Goal: Understand process/instructions: Learn how to perform a task or action

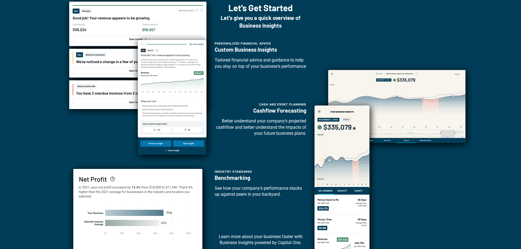
scroll to position [55, 0]
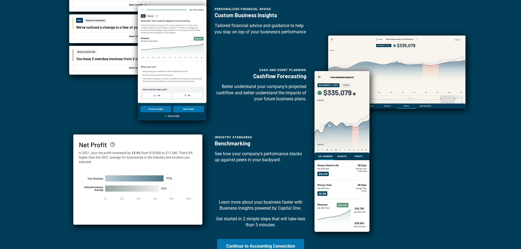
drag, startPoint x: 126, startPoint y: 119, endPoint x: 104, endPoint y: 120, distance: 21.3
click at [126, 119] on div at bounding box center [137, 115] width 137 height 297
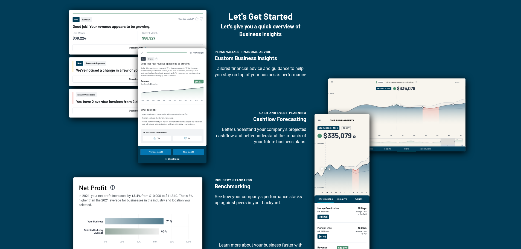
scroll to position [0, 0]
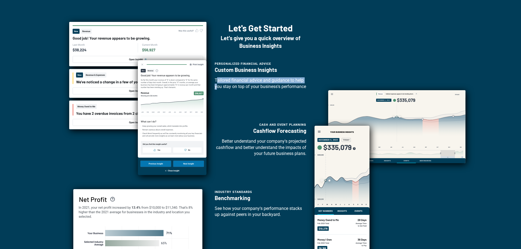
click at [217, 83] on p "Tailored financial advice and guidance to help you stay on top of your business…" at bounding box center [261, 83] width 92 height 12
click at [27, 23] on div "Let's Get Started Let's give you a quick overview of Business Insights Personal…" at bounding box center [260, 170] width 503 height 297
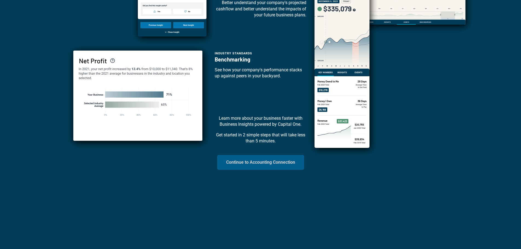
click at [251, 162] on button "Continue to Accounting Connection" at bounding box center [260, 162] width 87 height 15
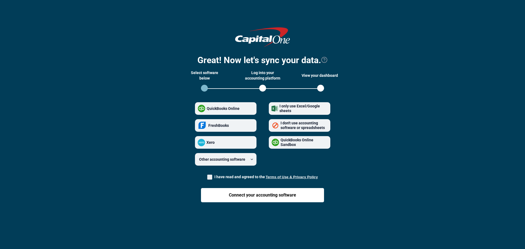
click at [99, 140] on section "Great! Now let's sync your data. Select software below Log into your accounting…" at bounding box center [262, 119] width 507 height 194
